Goal: Transaction & Acquisition: Purchase product/service

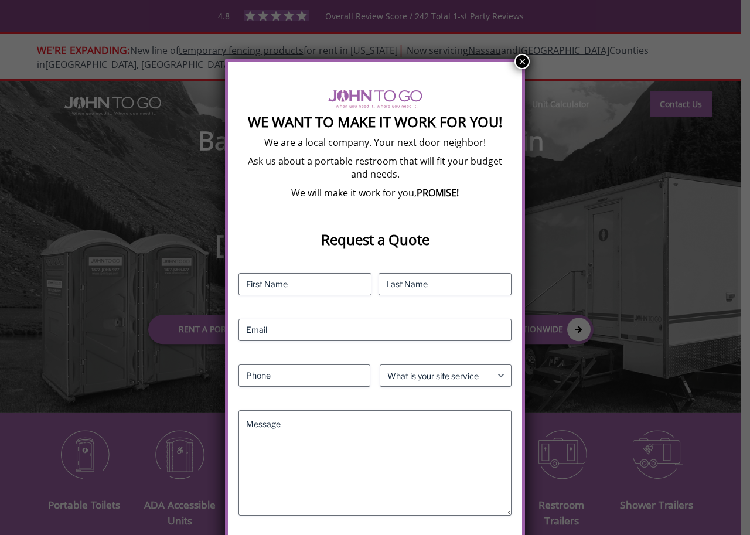
click at [519, 58] on button "×" at bounding box center [521, 61] width 15 height 15
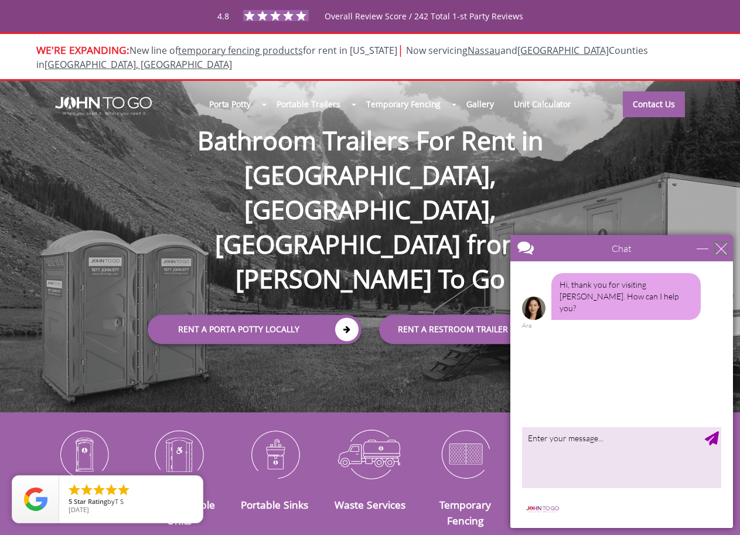
click at [721, 249] on div "close" at bounding box center [721, 248] width 12 height 12
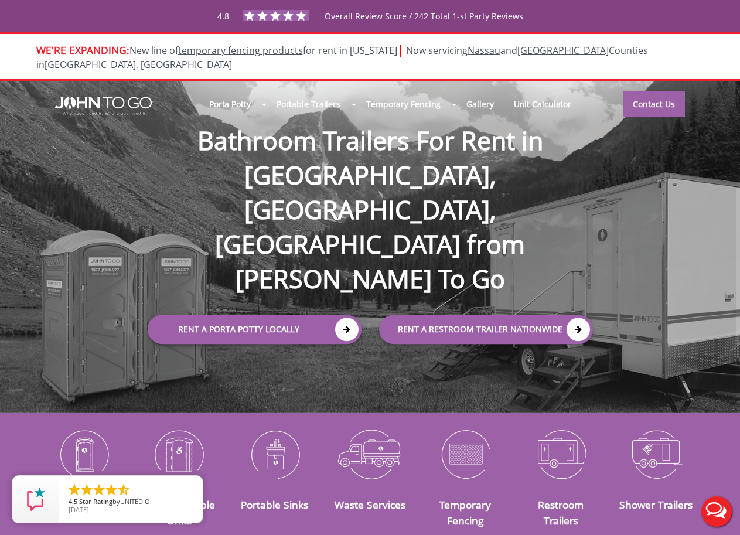
click at [351, 264] on div at bounding box center [370, 267] width 740 height 535
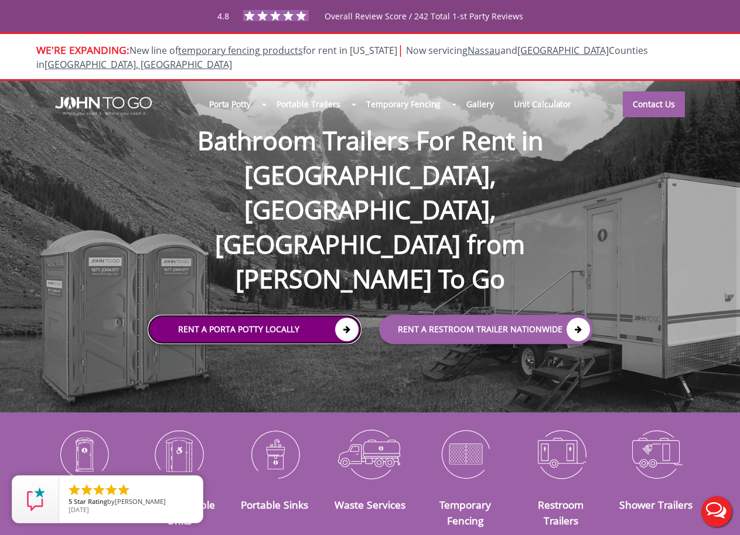
click at [345, 317] on icon at bounding box center [346, 328] width 23 height 23
